Goal: Navigation & Orientation: Find specific page/section

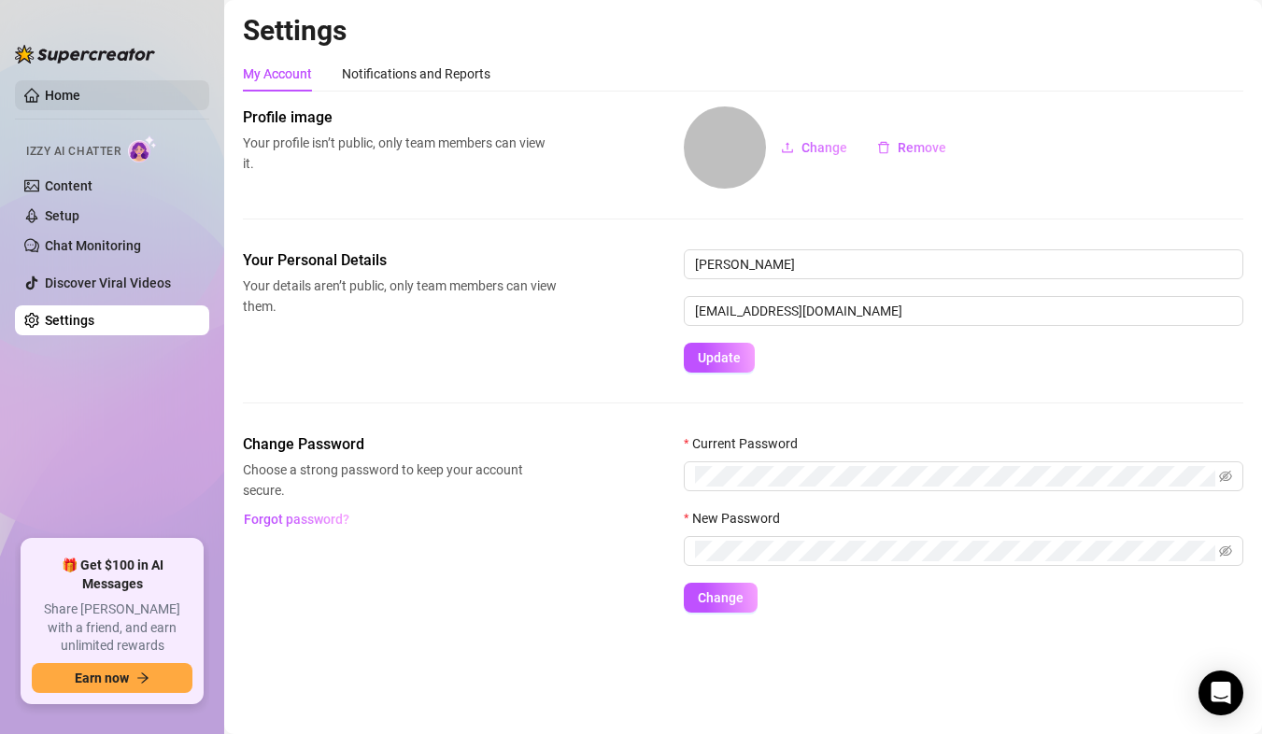
click at [64, 88] on link "Home" at bounding box center [63, 95] width 36 height 15
click at [77, 103] on link "Home" at bounding box center [63, 95] width 36 height 15
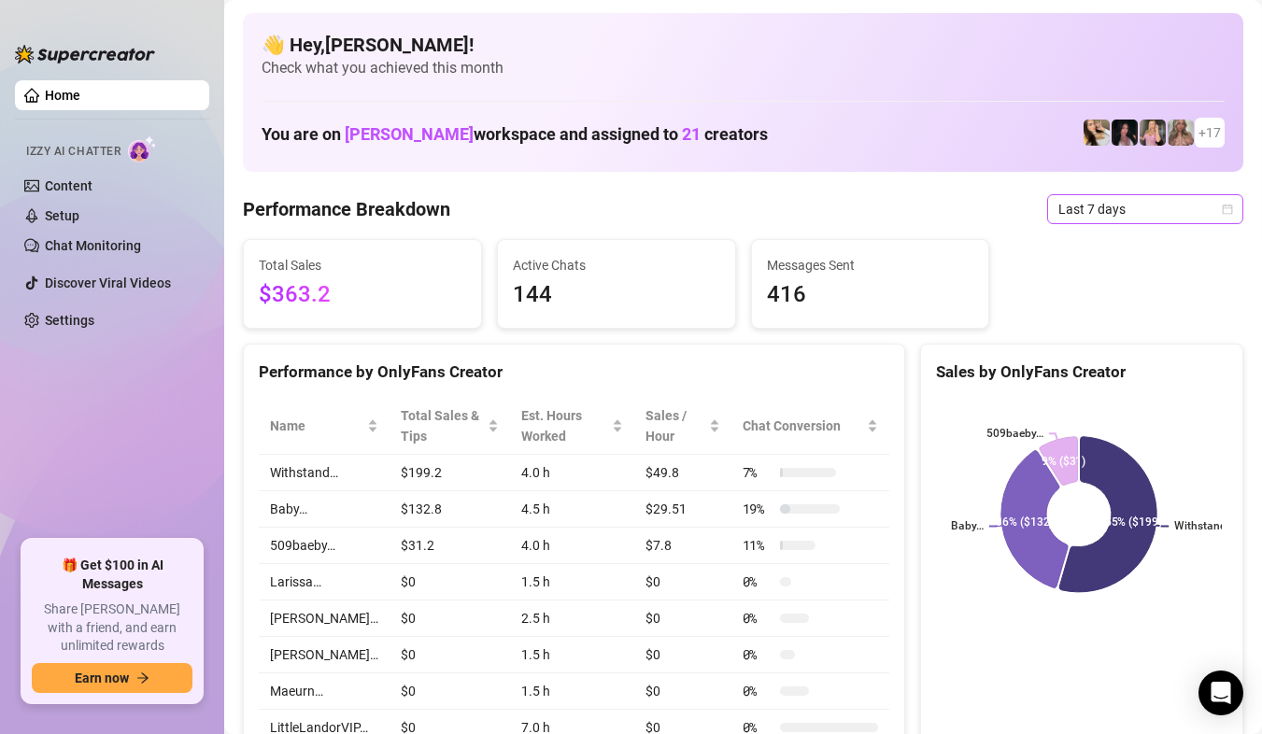
drag, startPoint x: 1214, startPoint y: 185, endPoint x: 1209, endPoint y: 194, distance: 10.4
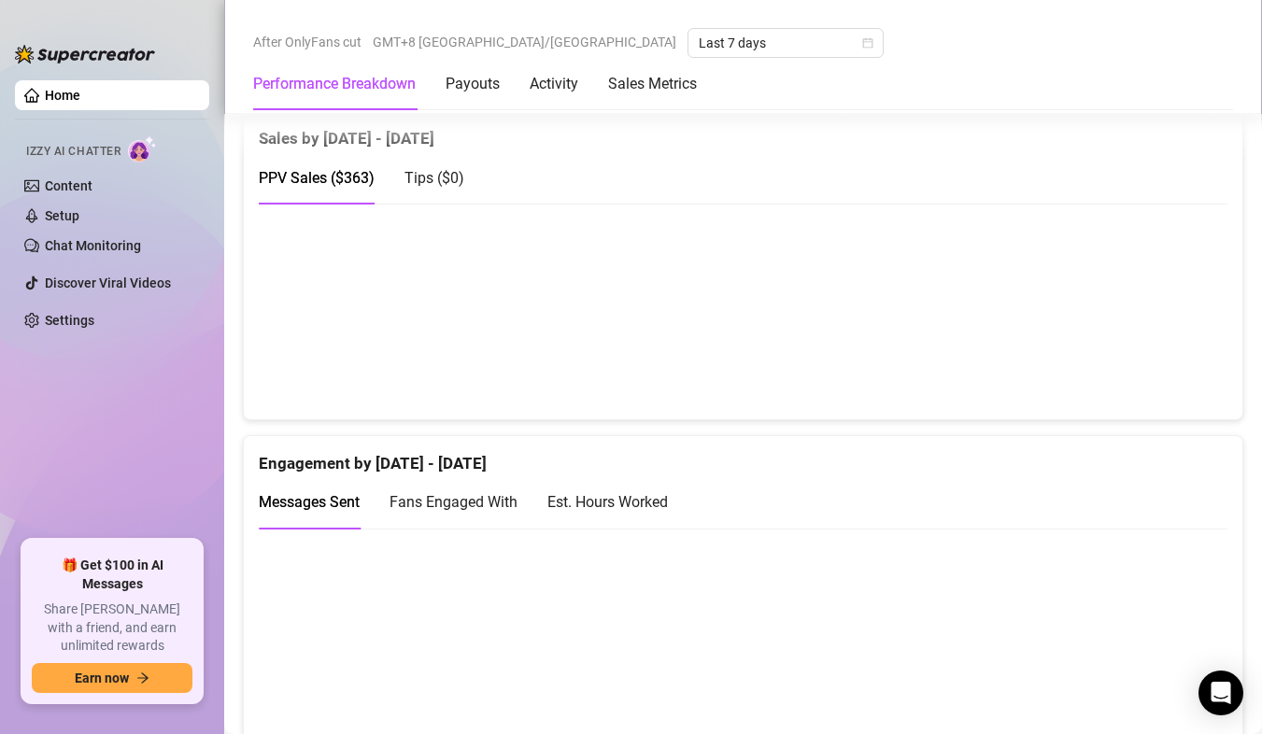
scroll to position [1028, 0]
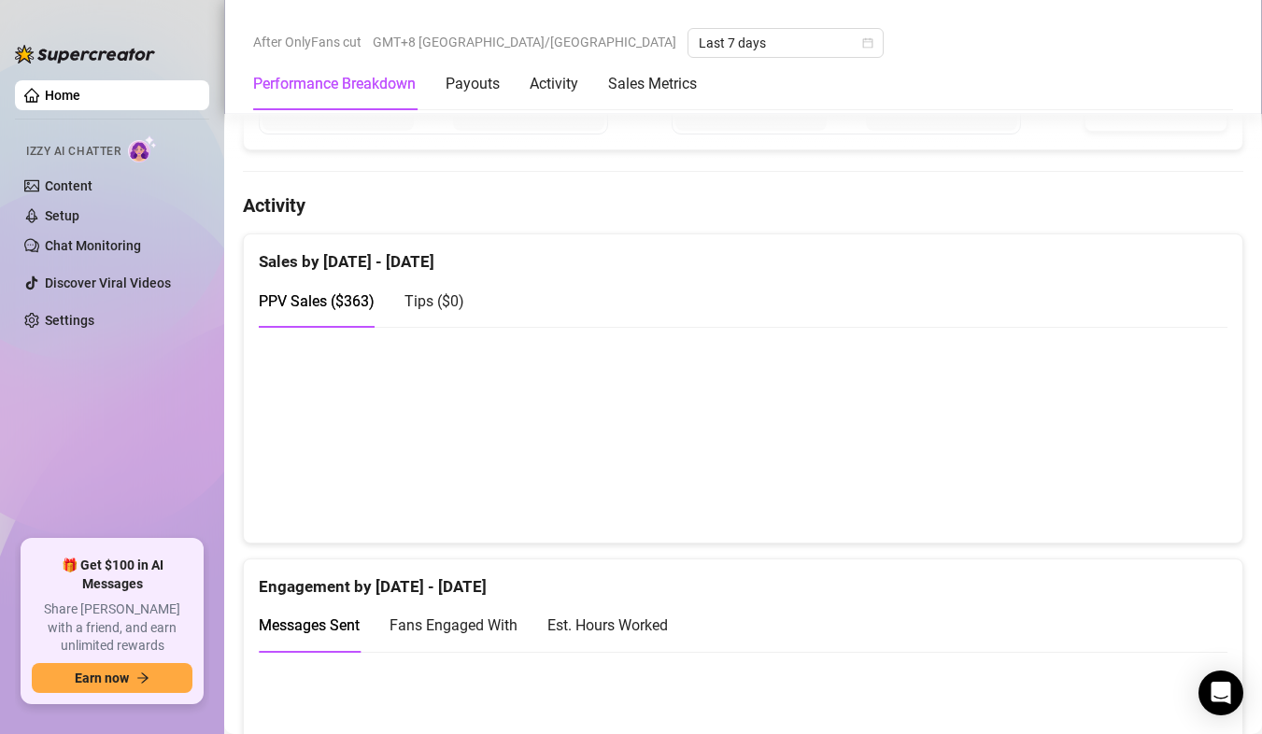
click at [449, 326] on div "Tips ( $0 )" at bounding box center [435, 301] width 60 height 53
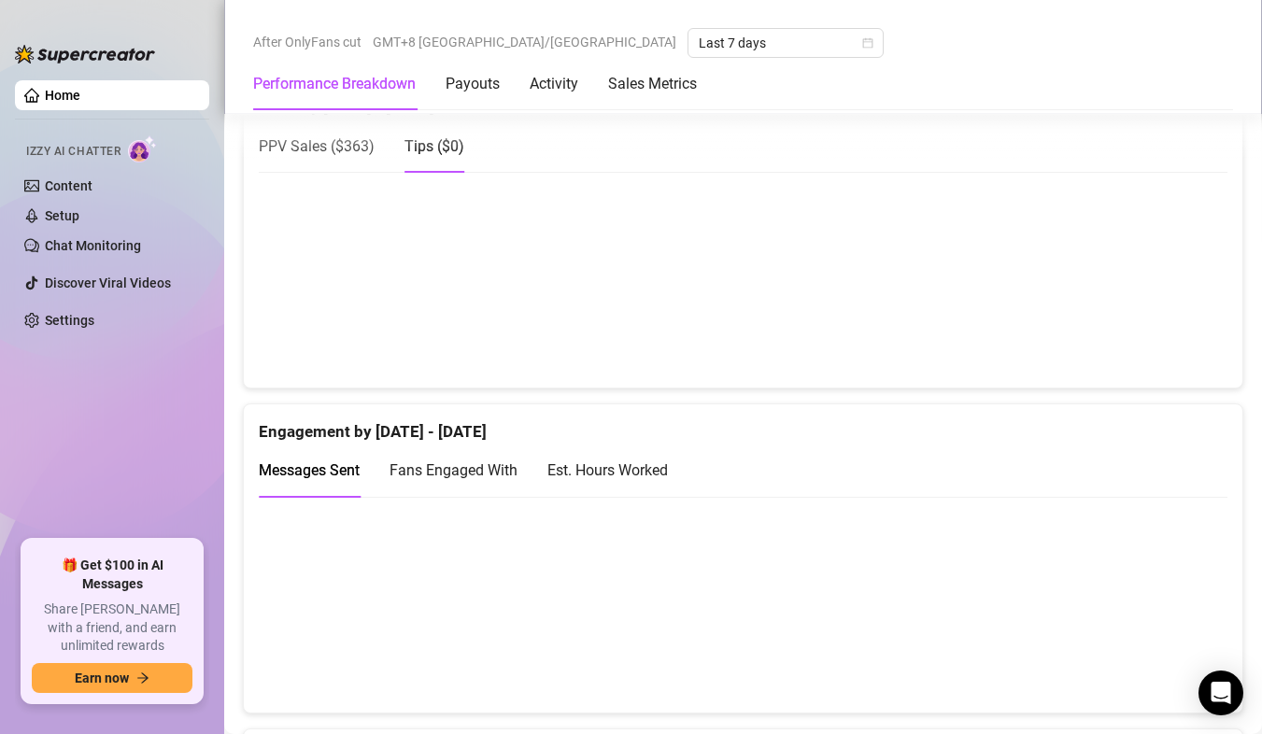
scroll to position [1215, 0]
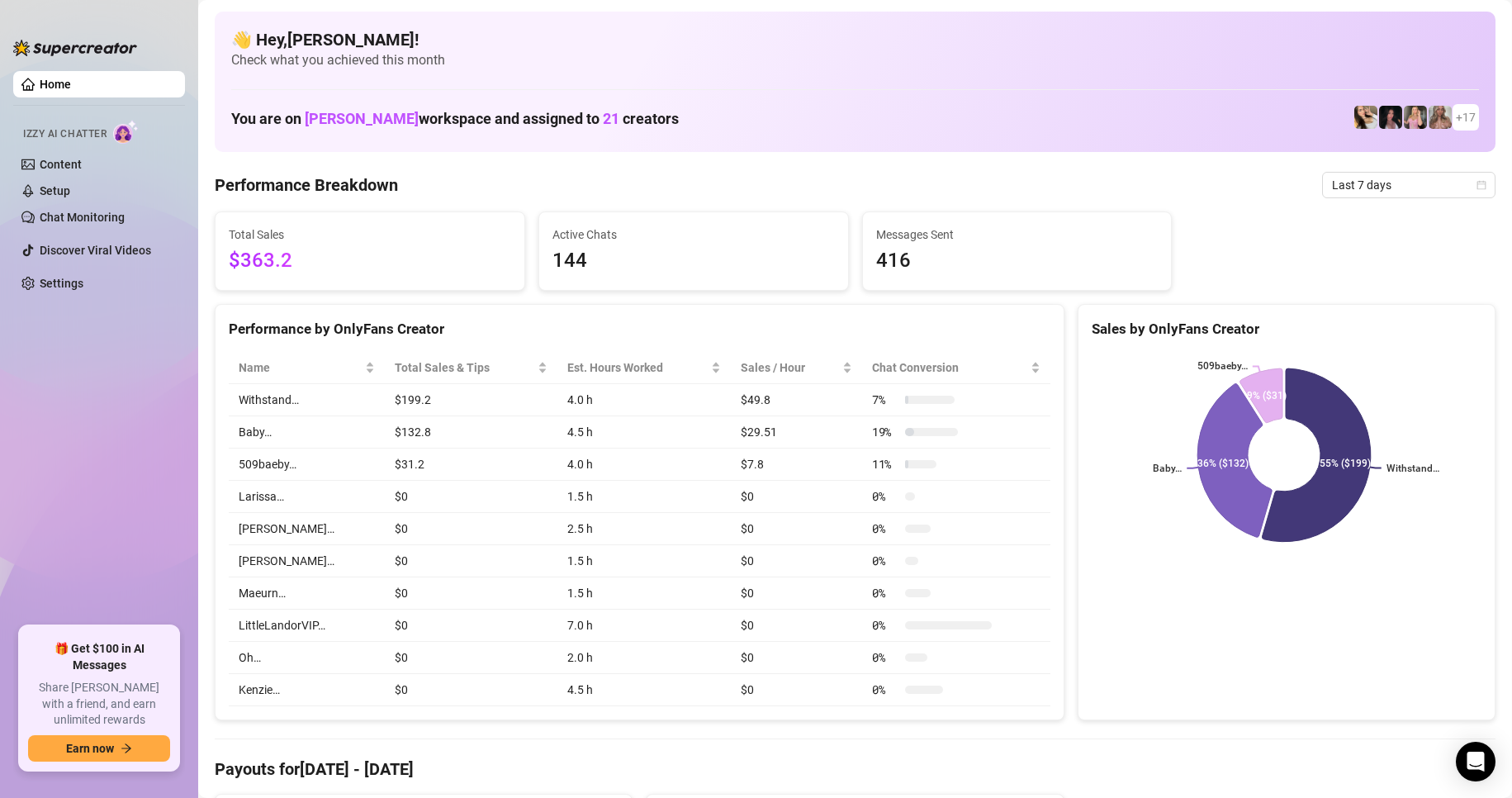
scroll to position [165, 0]
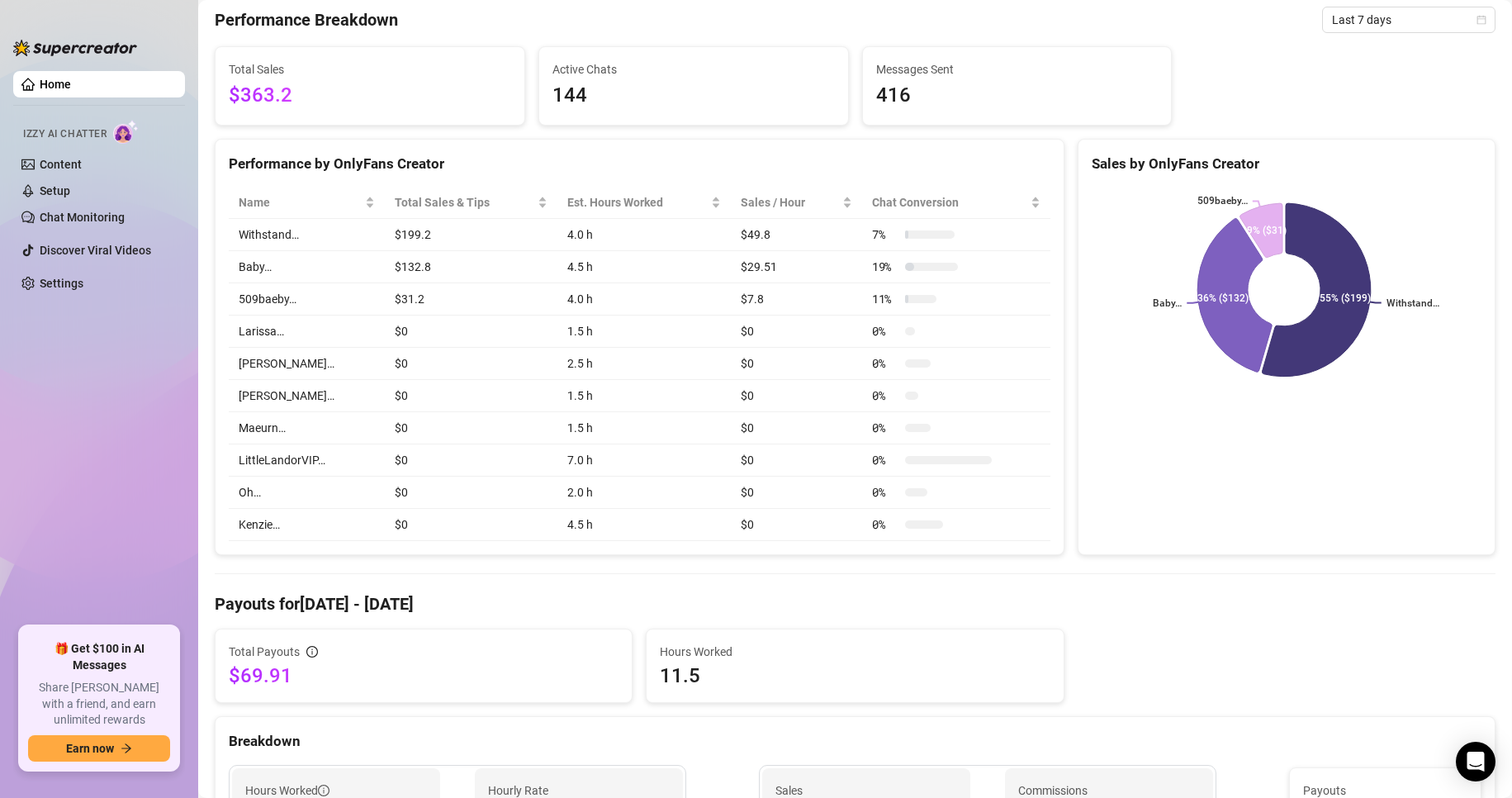
click at [0, 419] on html "Home Izzy AI Chatter Content Setup Chat Monitoring Discover Viral Videos Settin…" at bounding box center [756, 399] width 1512 height 798
